Goal: Task Accomplishment & Management: Use online tool/utility

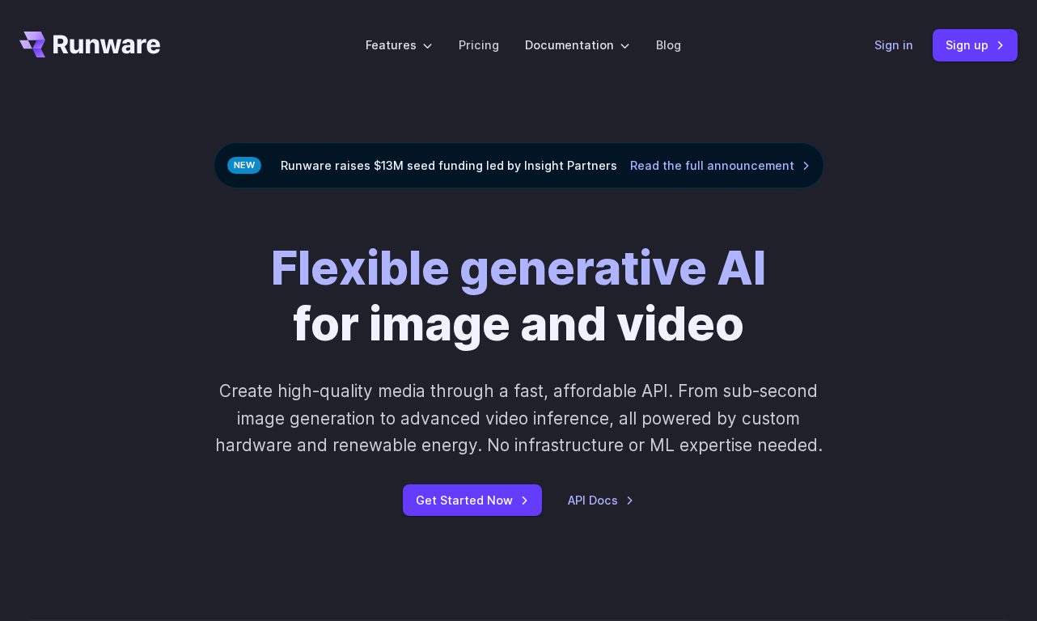
click at [898, 44] on link "Sign in" at bounding box center [893, 45] width 39 height 19
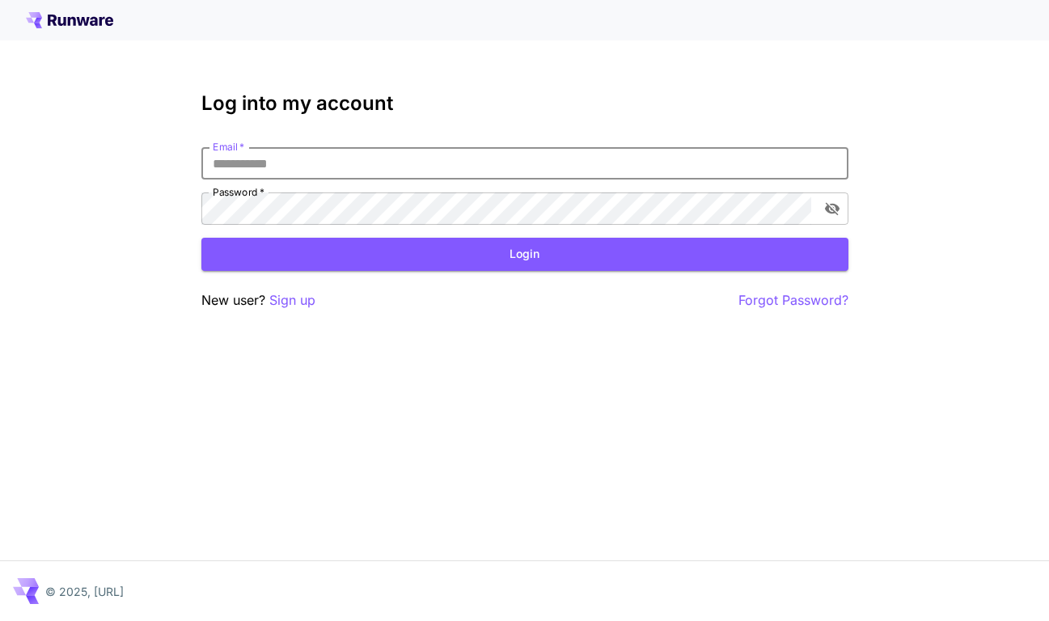
click at [285, 154] on input "Email   *" at bounding box center [524, 163] width 647 height 32
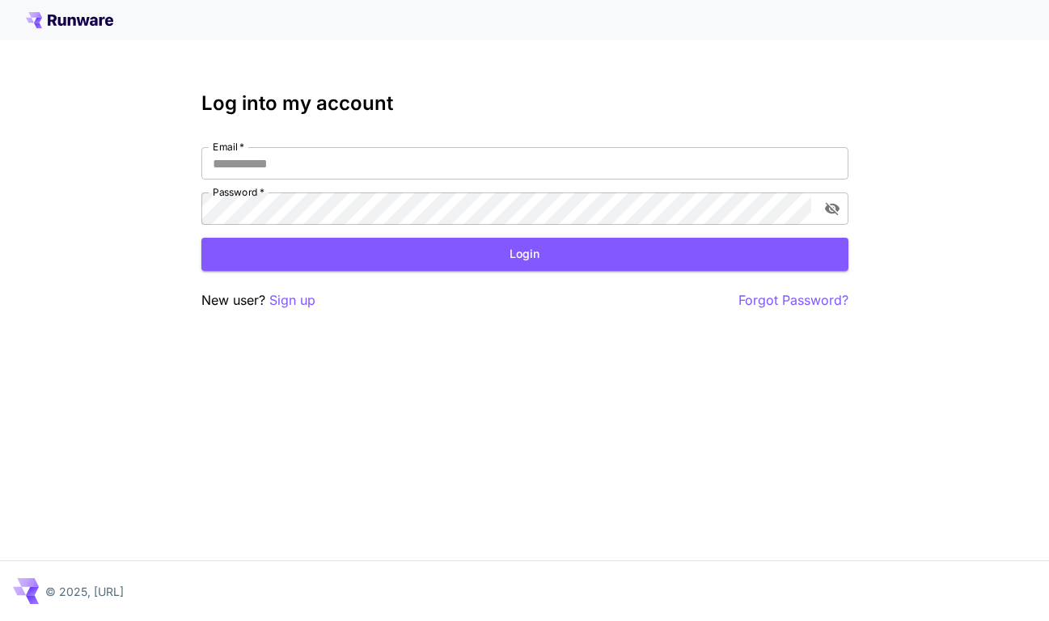
type input "**********"
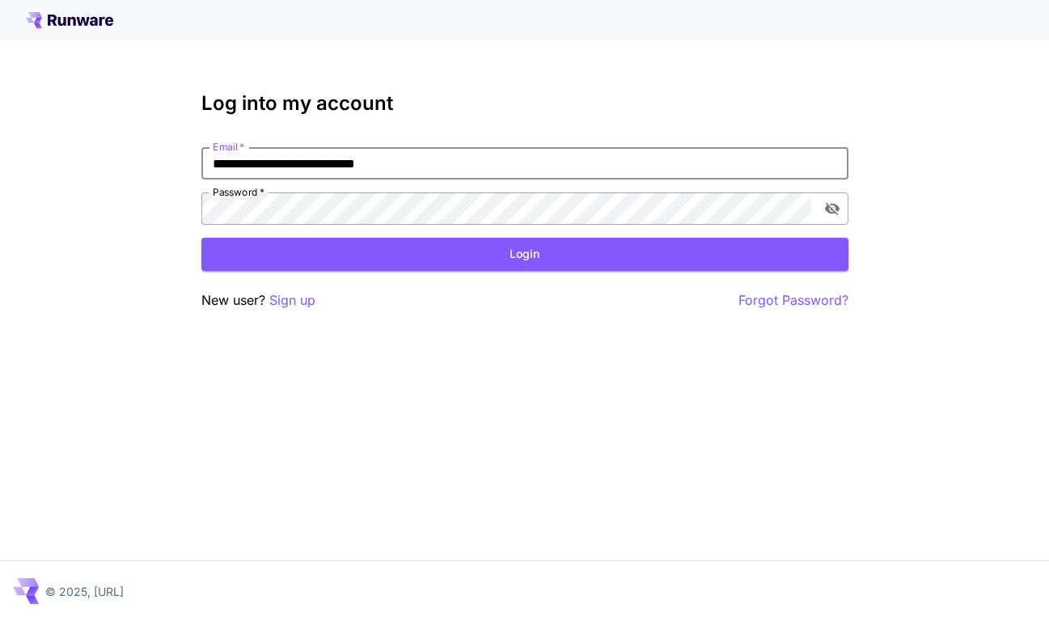
click at [831, 209] on icon "toggle password visibility" at bounding box center [831, 209] width 15 height 13
click at [679, 245] on button "Login" at bounding box center [524, 254] width 647 height 33
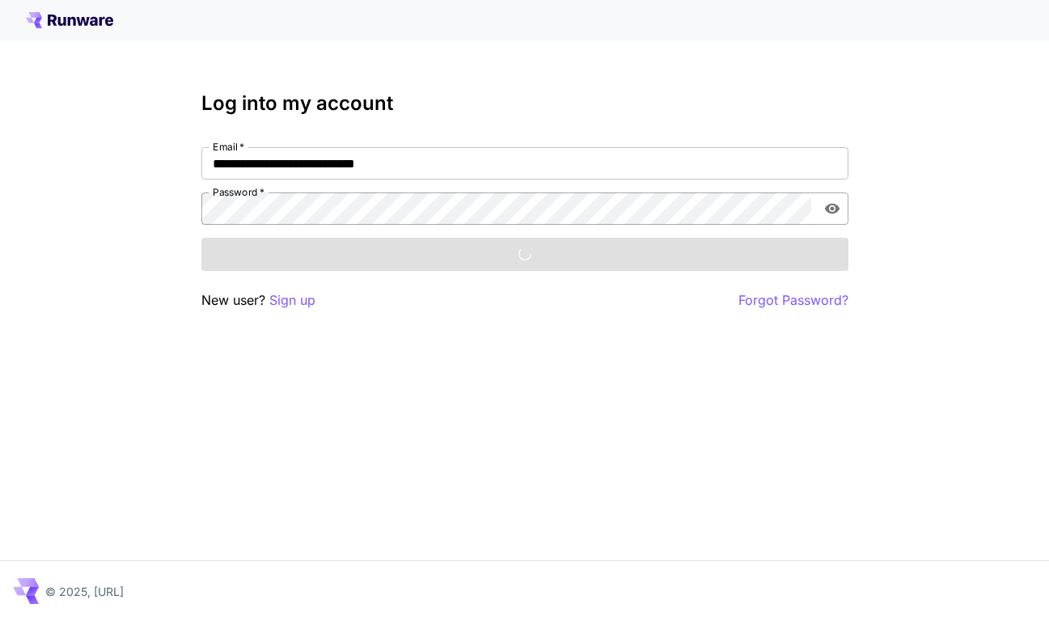
click at [849, 201] on div "**********" at bounding box center [524, 310] width 1049 height 621
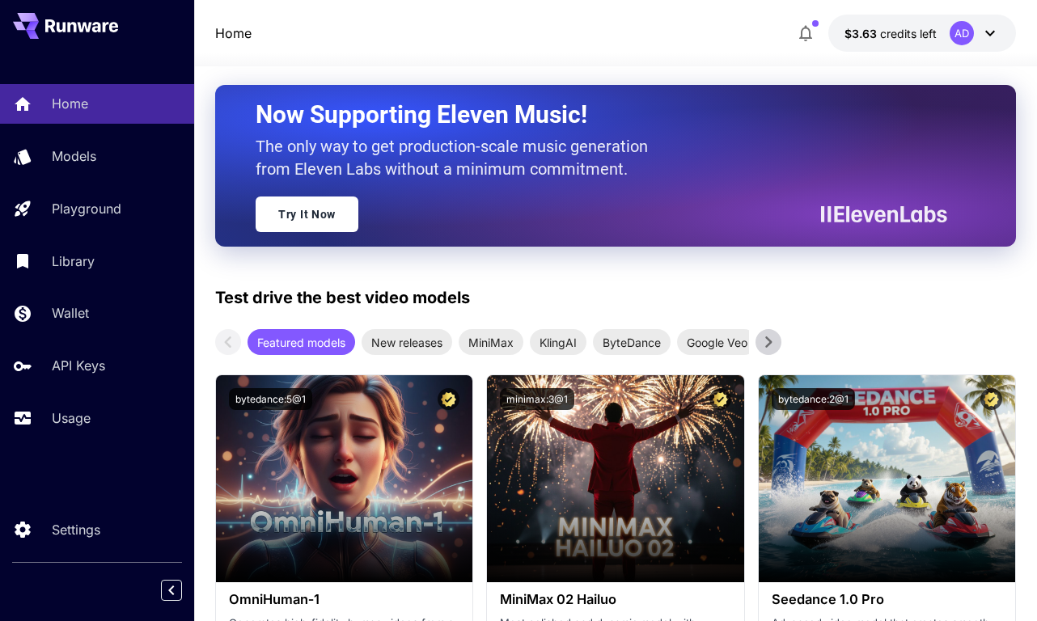
scroll to position [246, 0]
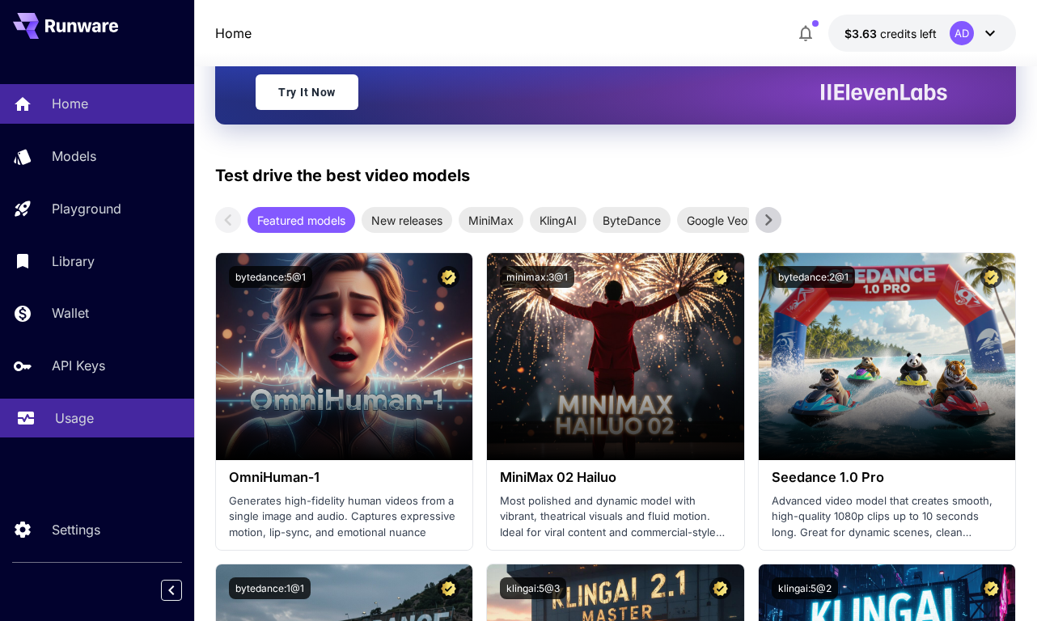
click at [66, 421] on p "Usage" at bounding box center [74, 417] width 39 height 19
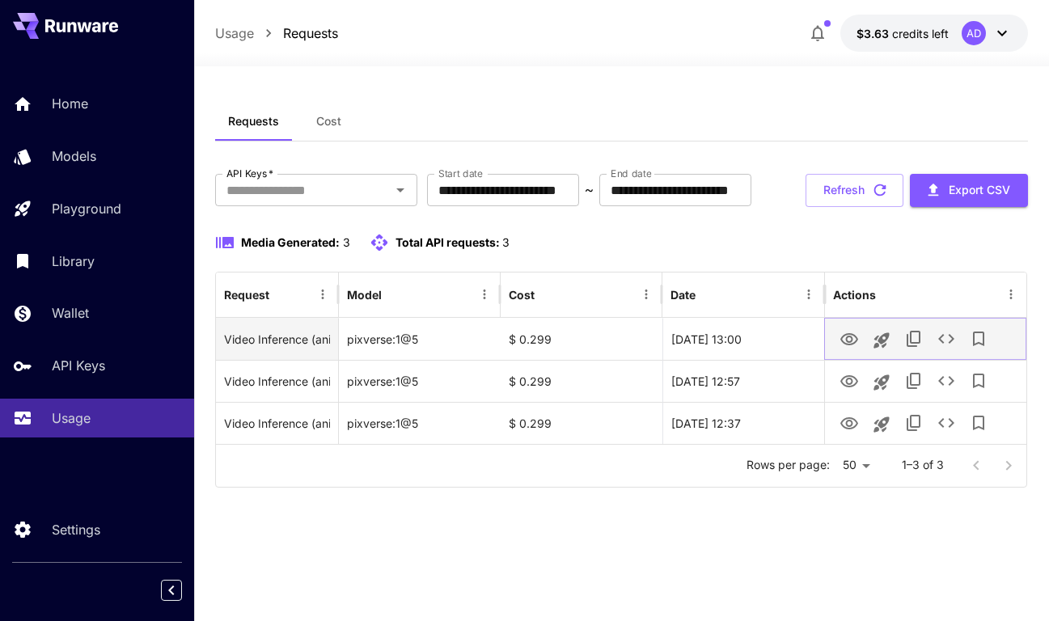
click at [950, 336] on icon "See details" at bounding box center [946, 339] width 16 height 10
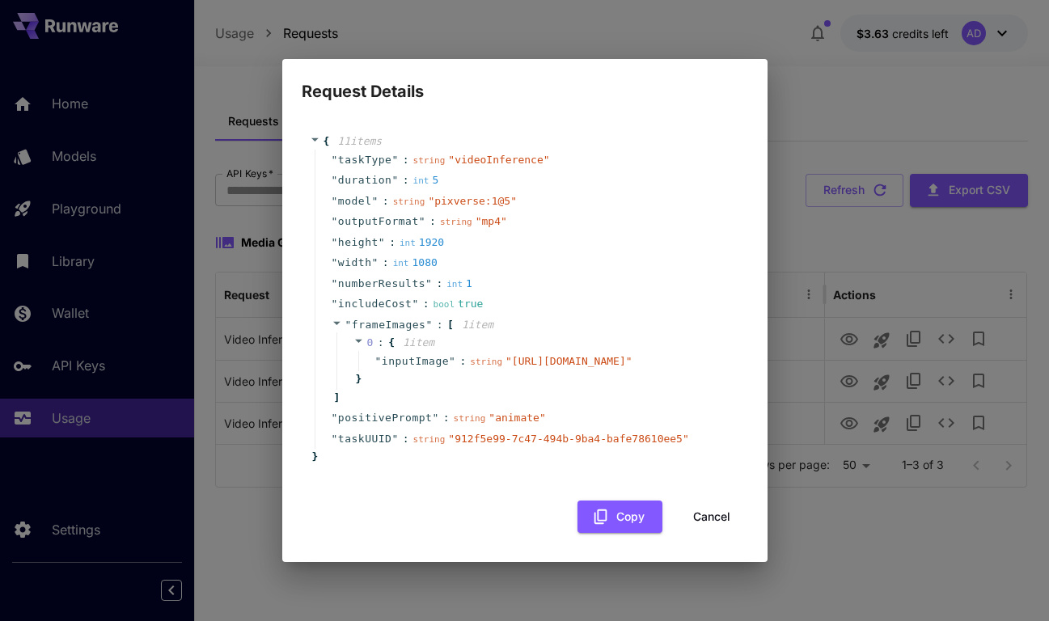
click at [702, 528] on button "Cancel" at bounding box center [711, 517] width 73 height 33
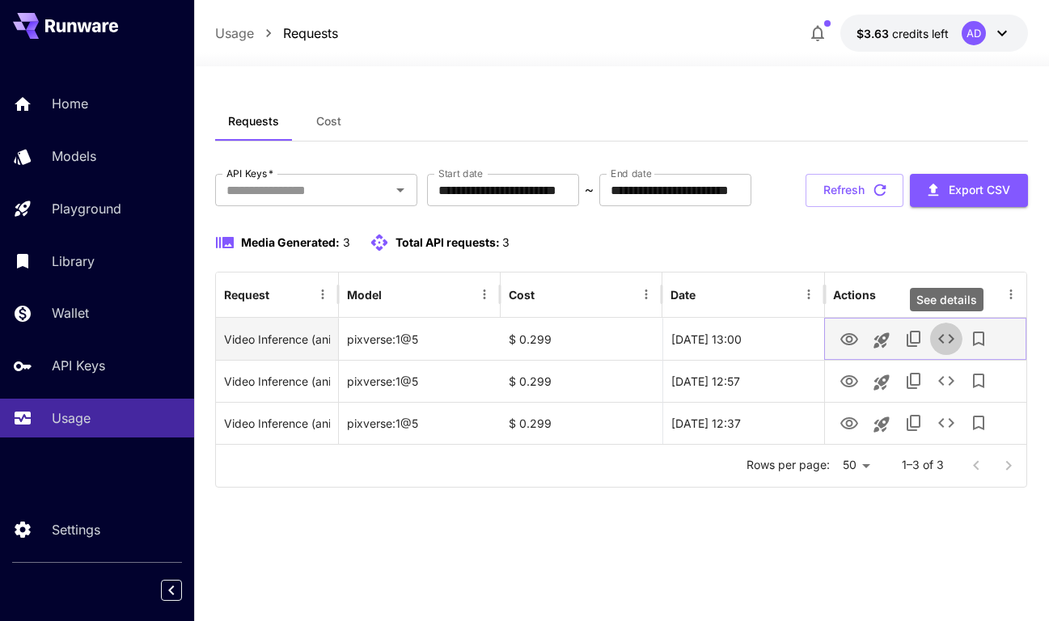
click at [942, 343] on icon "See details" at bounding box center [946, 338] width 19 height 19
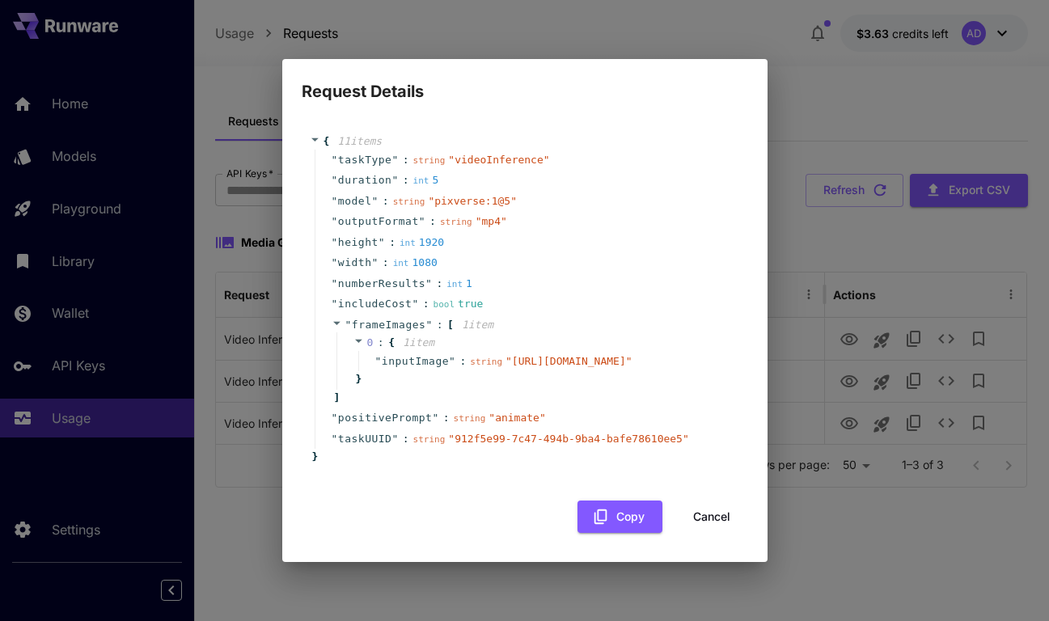
click at [697, 519] on button "Cancel" at bounding box center [711, 517] width 73 height 33
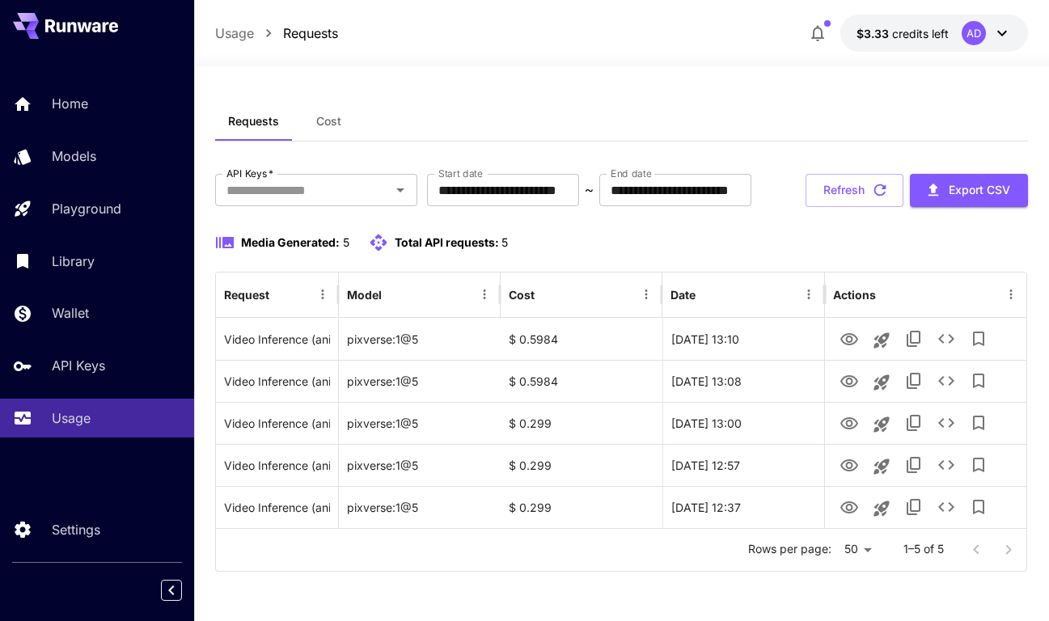
click at [704, 240] on div "Media Generated: 5 Total API requests: 5" at bounding box center [621, 242] width 812 height 19
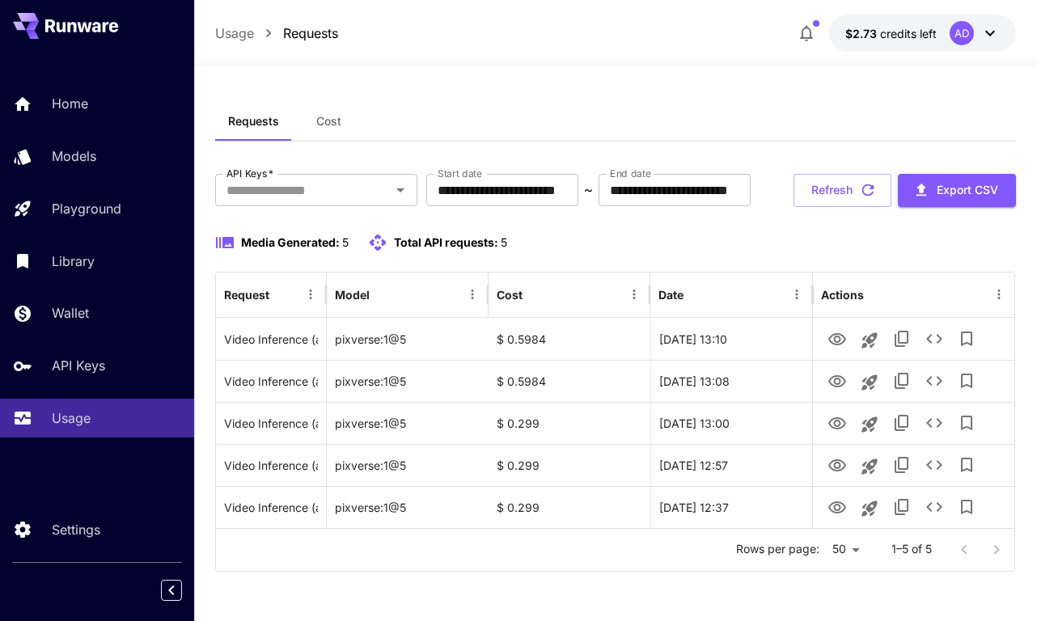
scroll to position [50, 0]
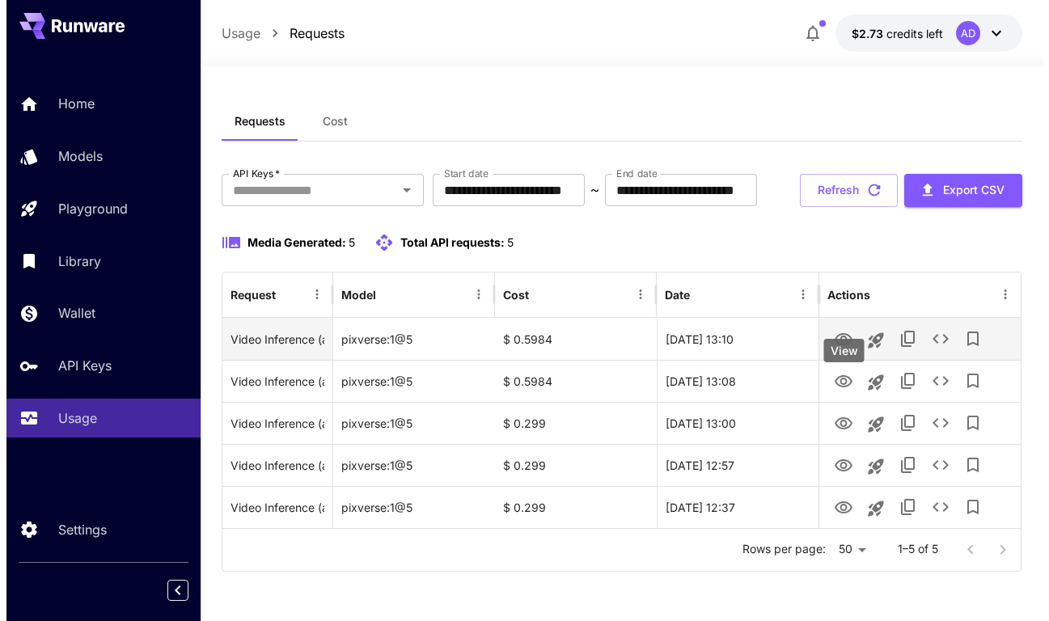
scroll to position [44, 0]
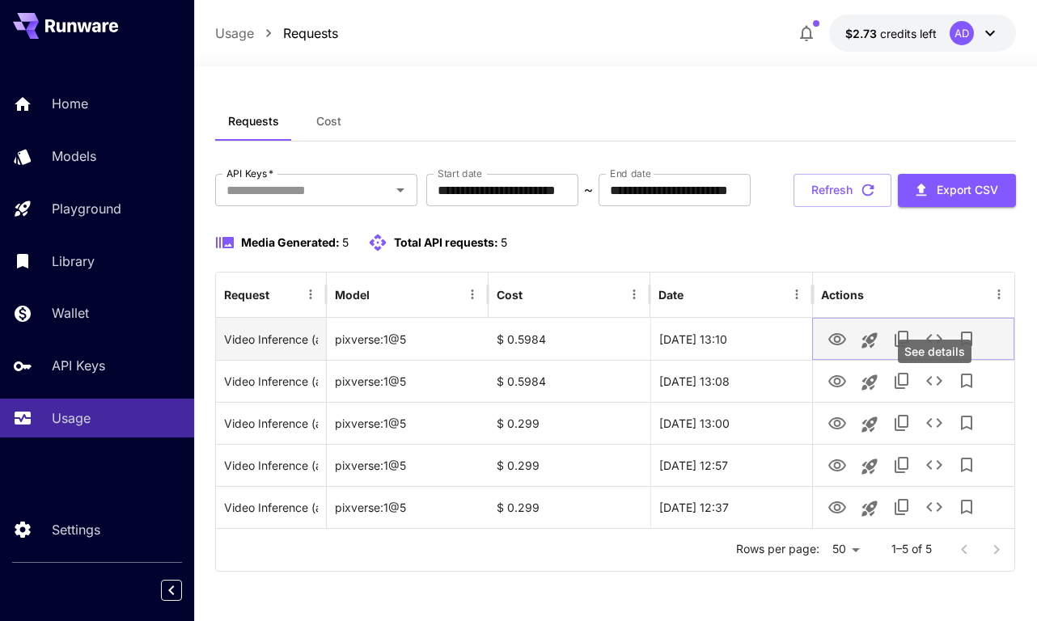
click at [935, 349] on icon "See details" at bounding box center [933, 338] width 19 height 19
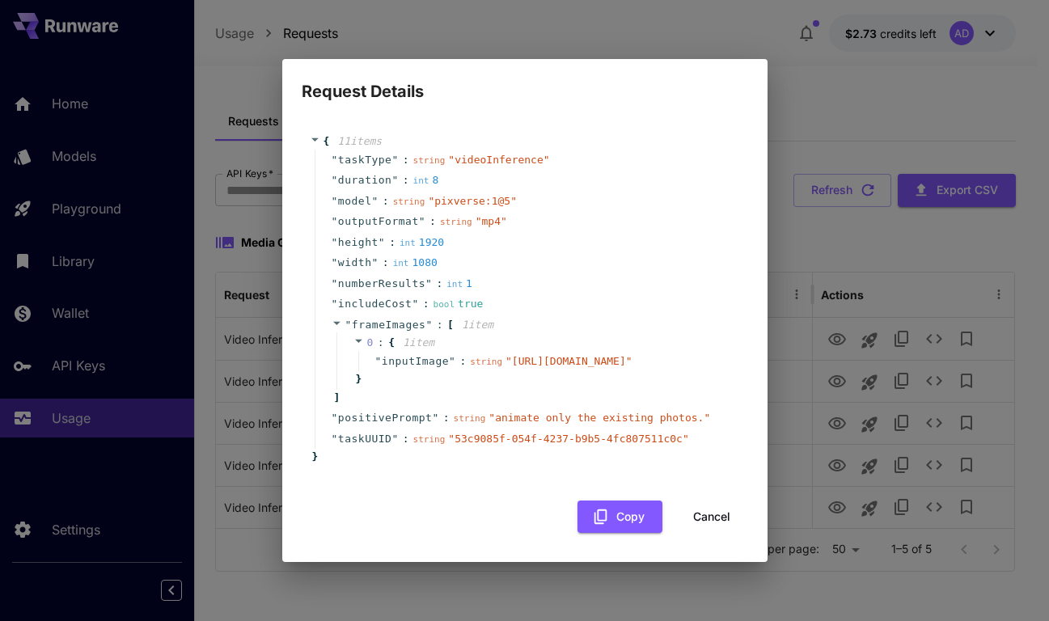
click at [705, 527] on button "Cancel" at bounding box center [711, 517] width 73 height 33
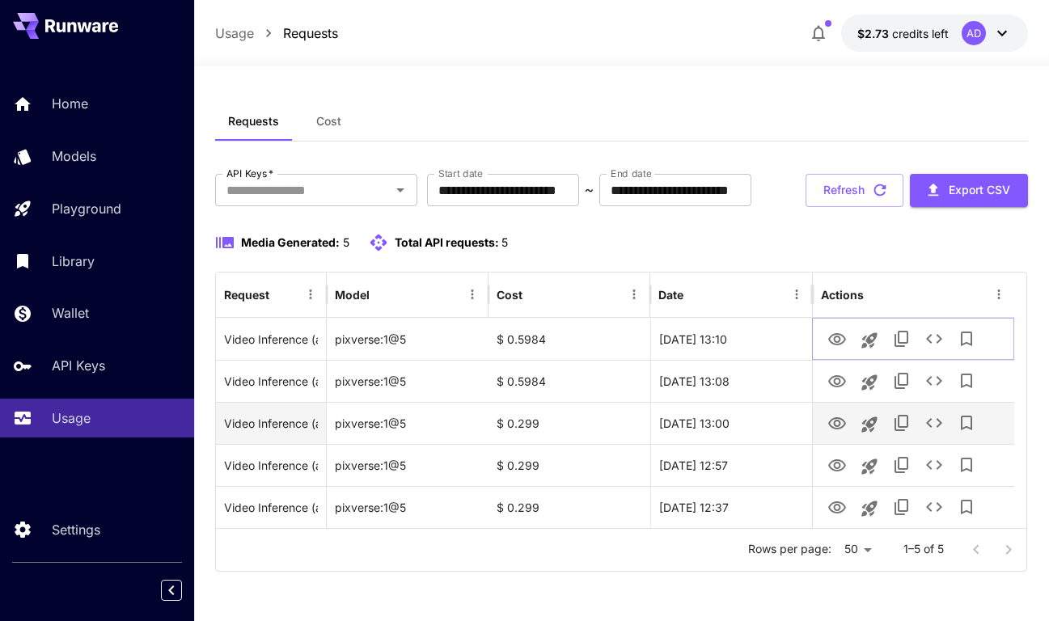
scroll to position [0, 0]
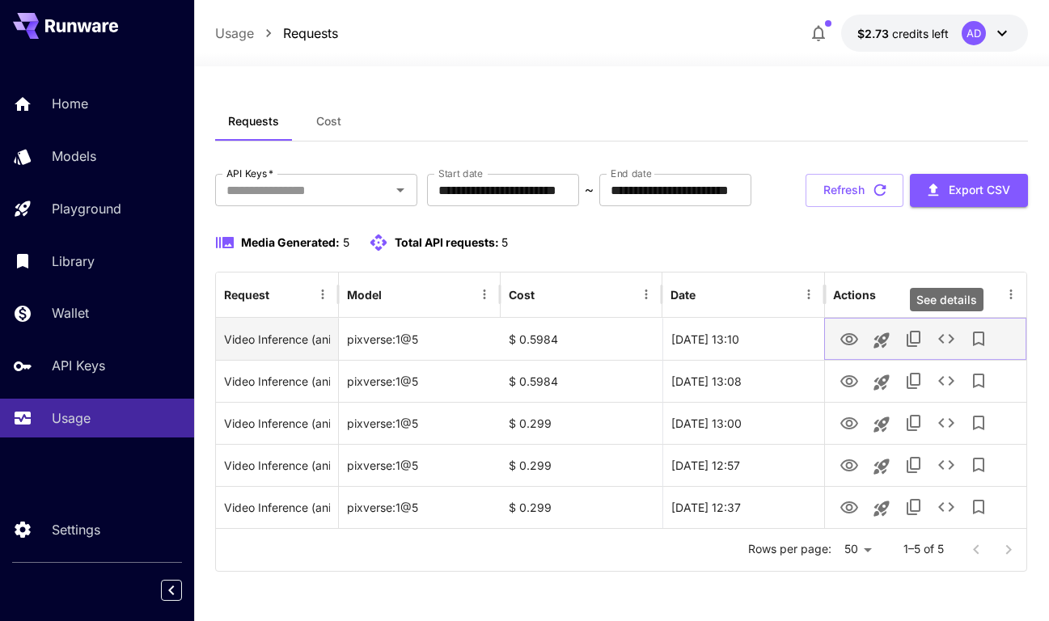
click at [942, 343] on icon "See details" at bounding box center [946, 339] width 16 height 10
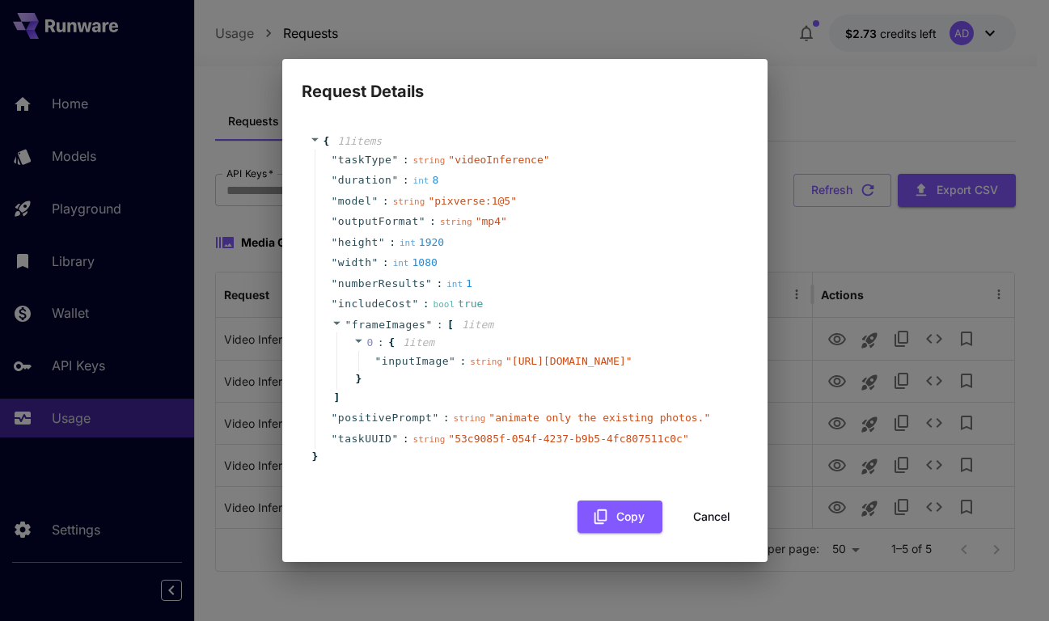
click at [718, 543] on div "{ 11 item s " taskType " : string " videoInference " " duration " : int 8 " mod…" at bounding box center [525, 331] width 446 height 429
click at [732, 517] on button "Cancel" at bounding box center [711, 517] width 73 height 33
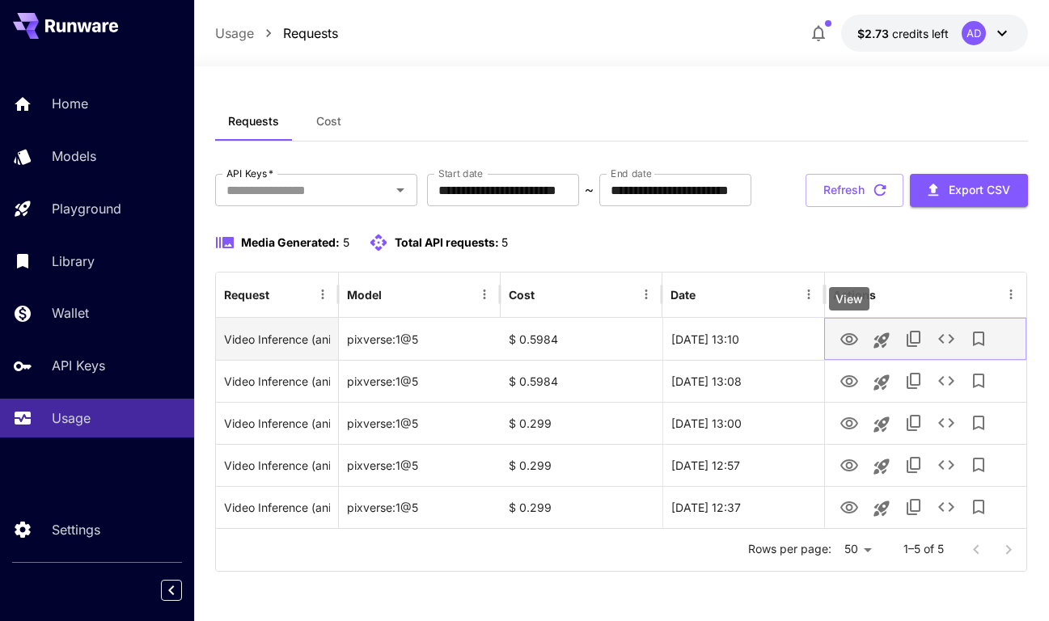
click at [847, 332] on icon "View" at bounding box center [848, 339] width 19 height 19
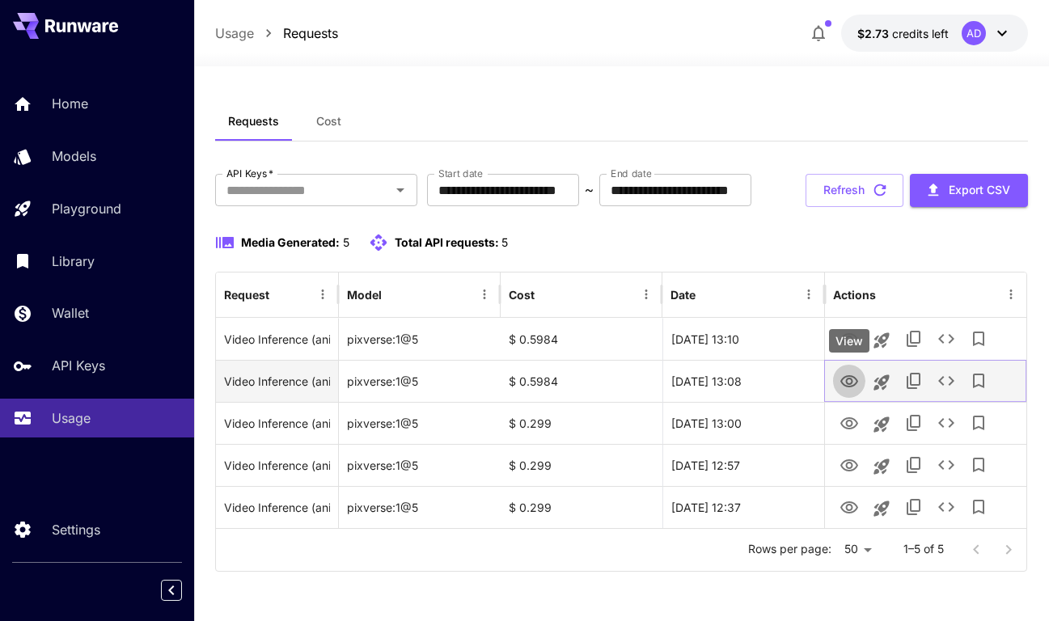
click at [854, 383] on icon "View" at bounding box center [849, 381] width 18 height 12
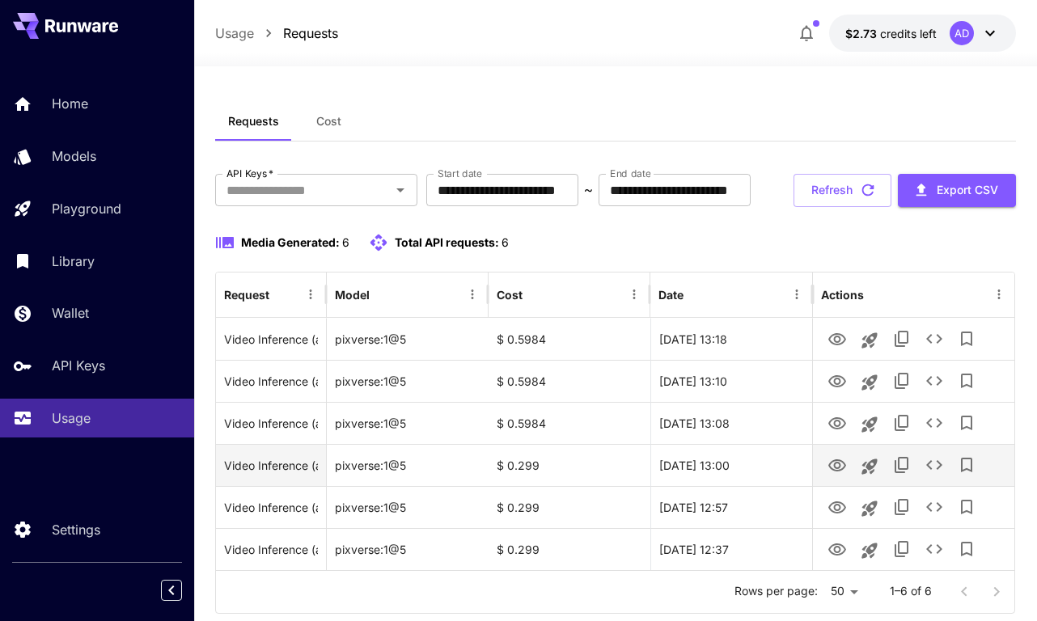
scroll to position [19, 0]
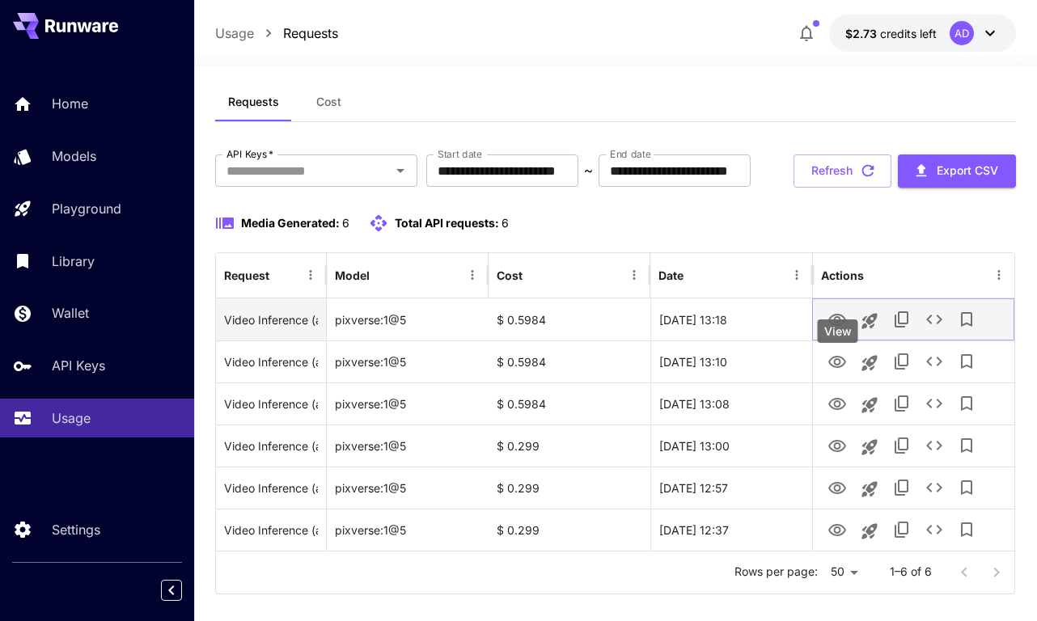
click at [846, 330] on icon "View" at bounding box center [836, 320] width 19 height 19
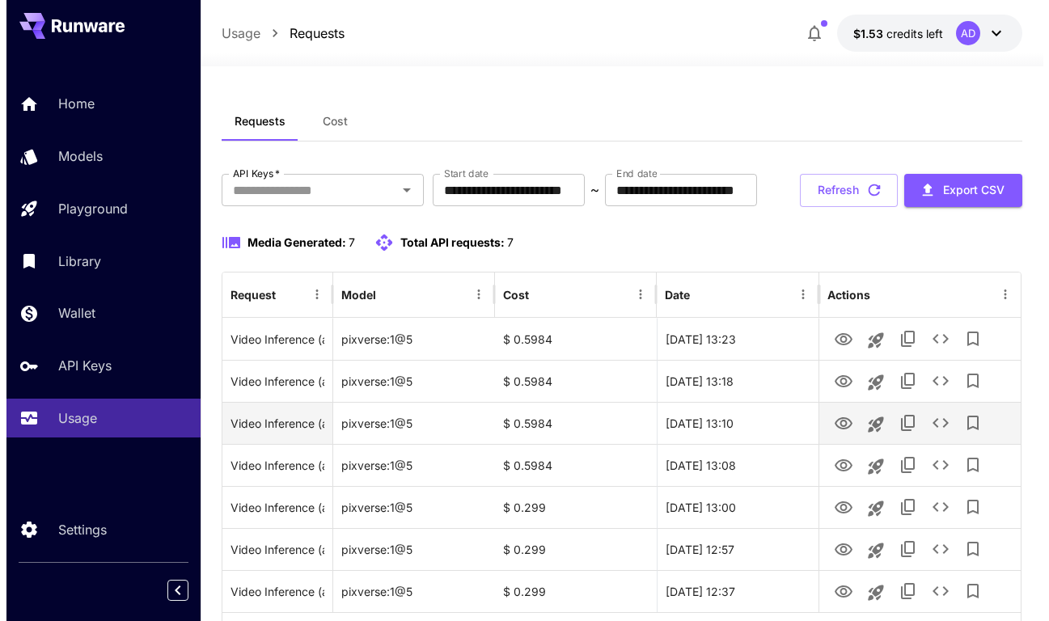
scroll to position [134, 0]
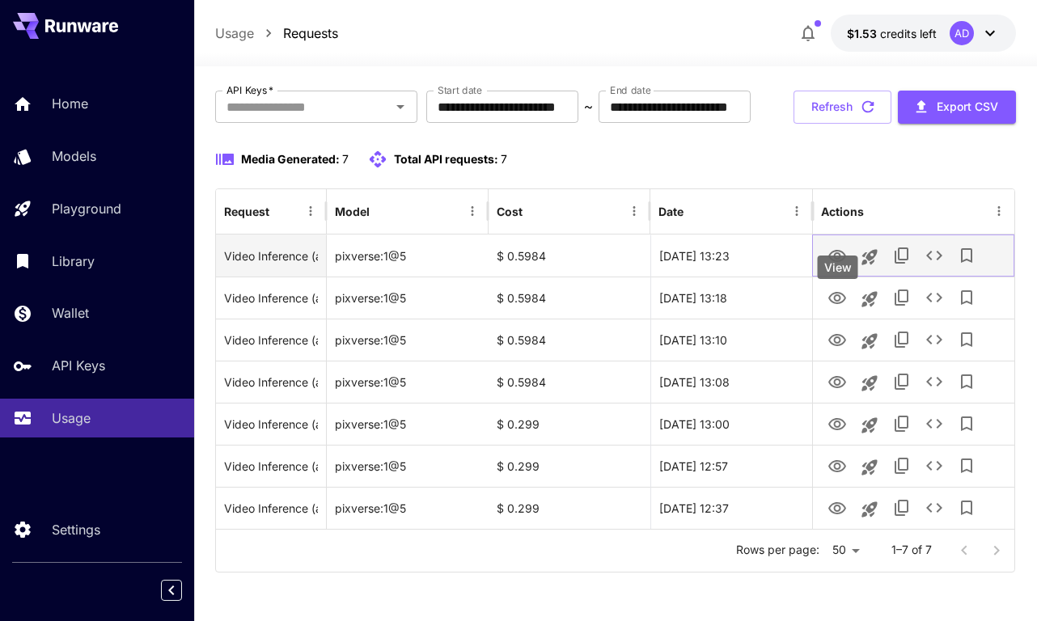
click at [835, 254] on icon "View" at bounding box center [837, 256] width 18 height 12
click at [849, 262] on button "View" at bounding box center [837, 255] width 32 height 33
click at [937, 259] on icon "See details" at bounding box center [934, 256] width 16 height 10
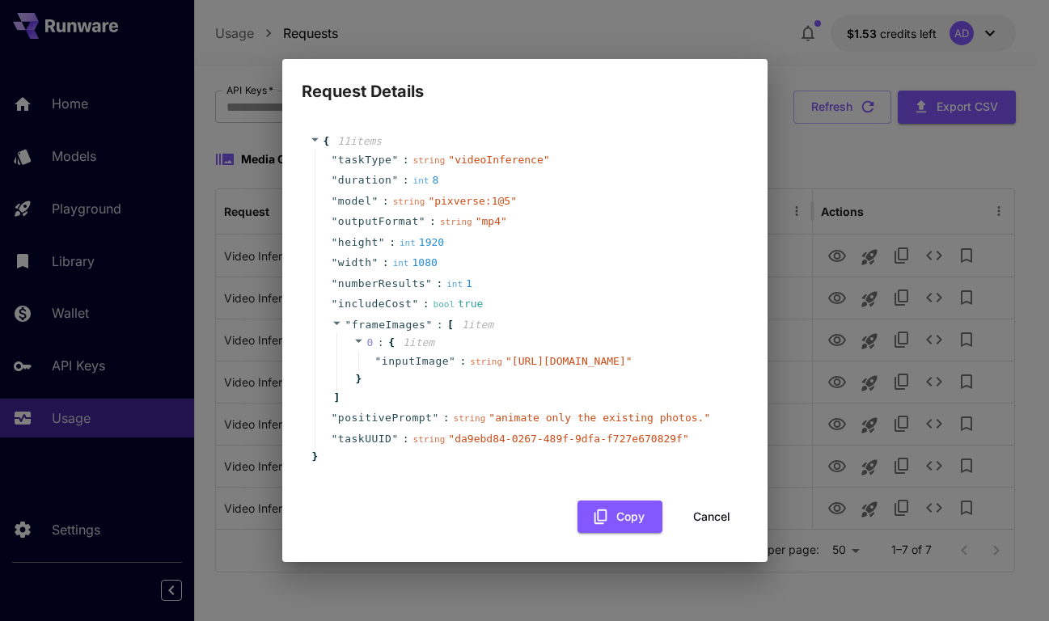
click at [703, 523] on button "Cancel" at bounding box center [711, 517] width 73 height 33
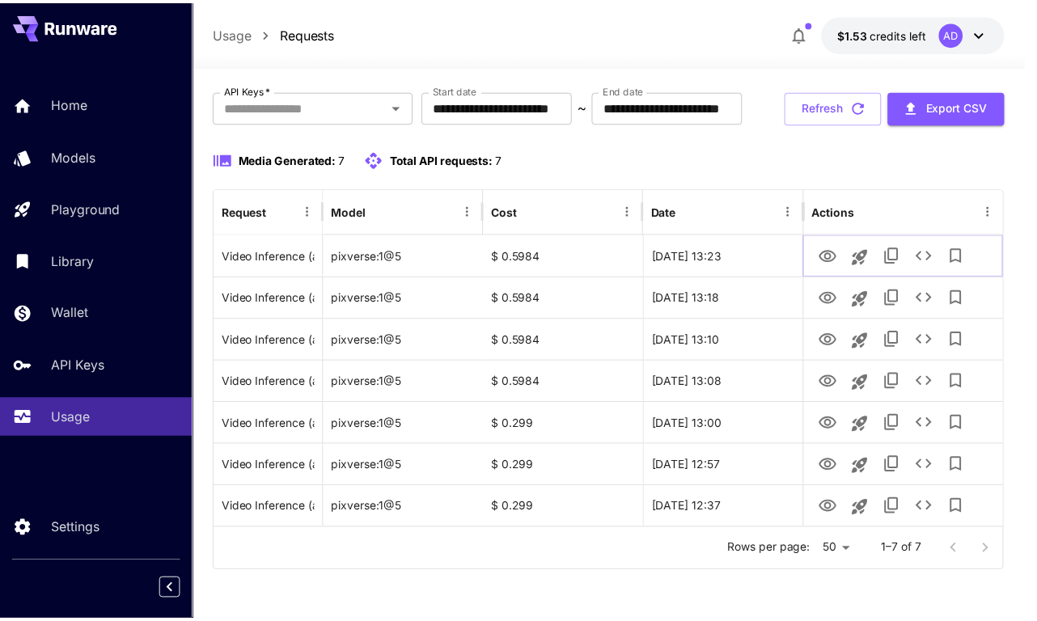
scroll to position [82, 0]
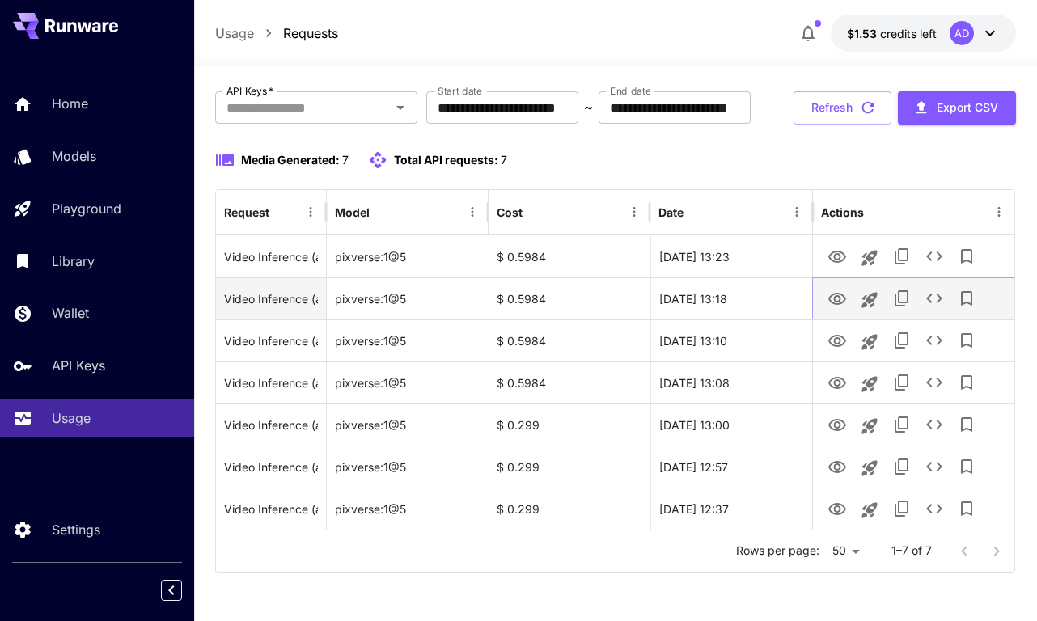
click at [827, 309] on icon "View" at bounding box center [836, 299] width 19 height 19
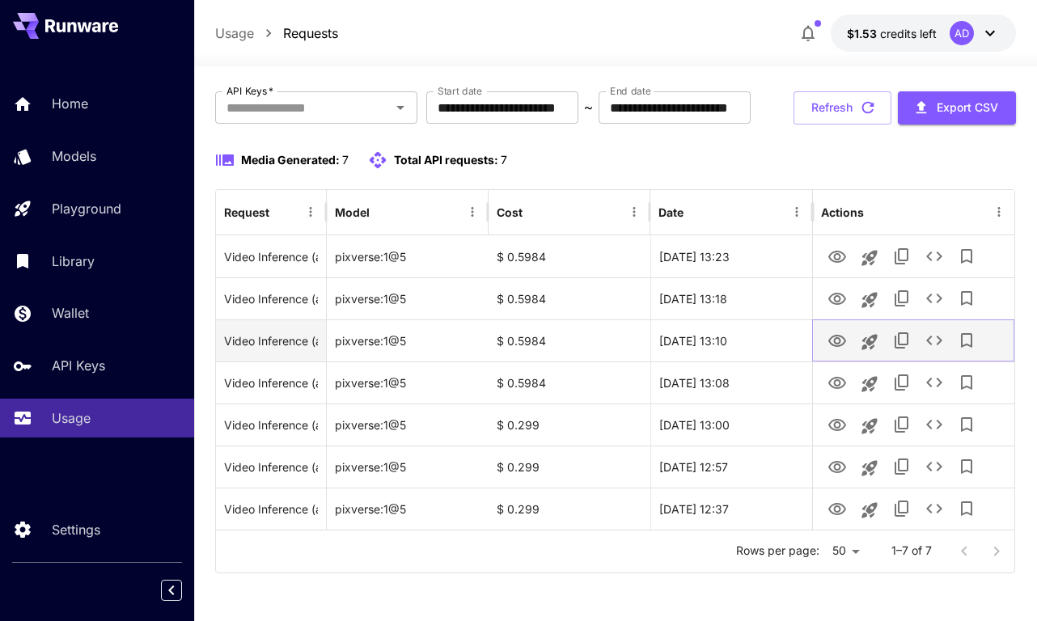
click at [835, 347] on icon "View" at bounding box center [837, 341] width 18 height 12
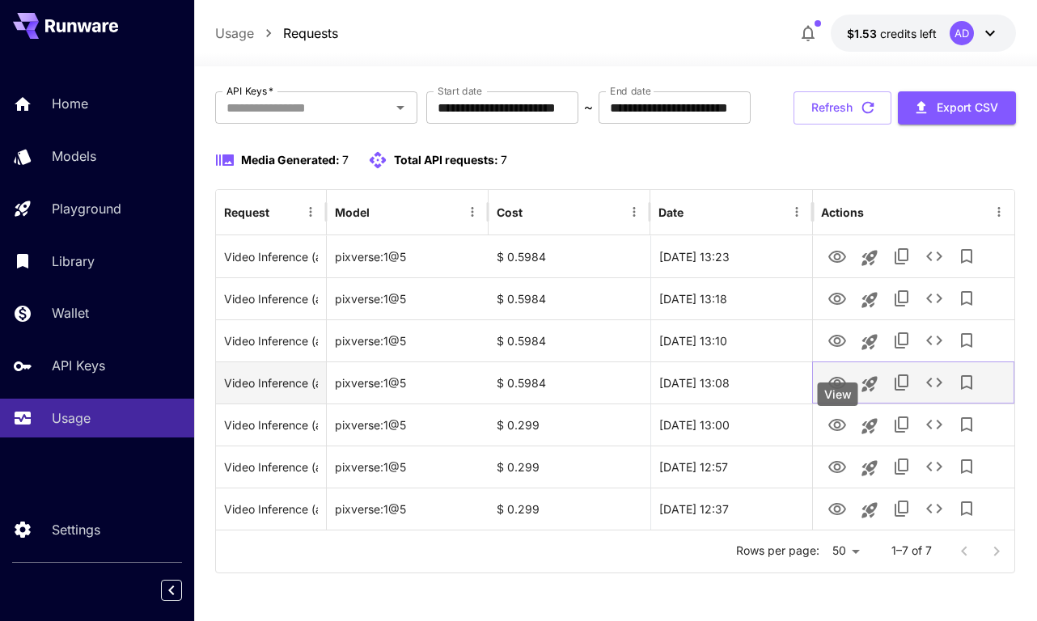
click at [834, 389] on icon "View" at bounding box center [837, 383] width 18 height 12
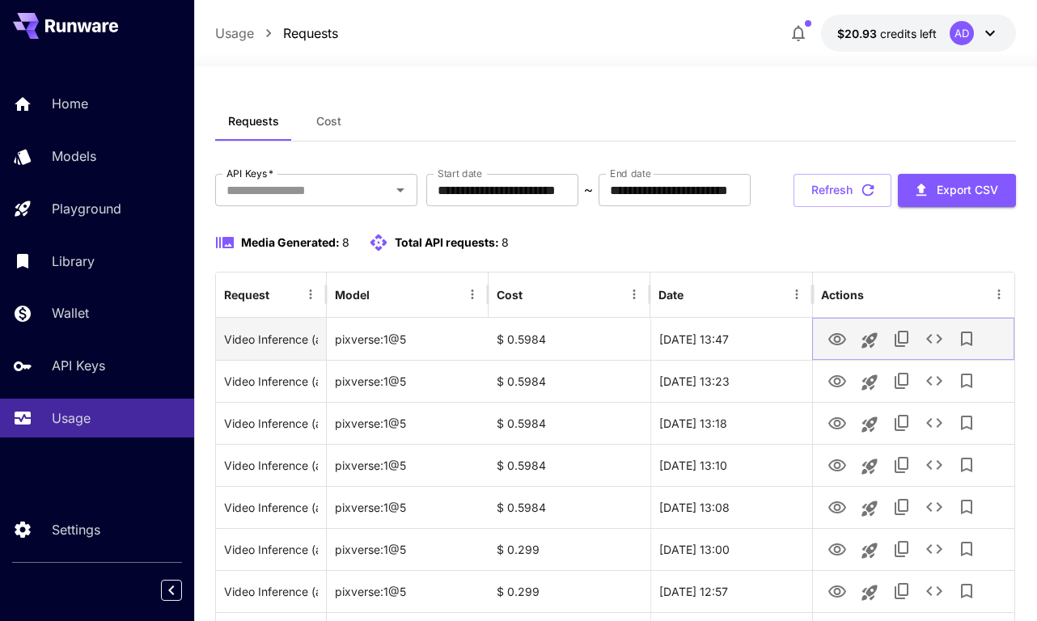
click at [836, 345] on icon "View" at bounding box center [837, 339] width 18 height 12
